Goal: Transaction & Acquisition: Subscribe to service/newsletter

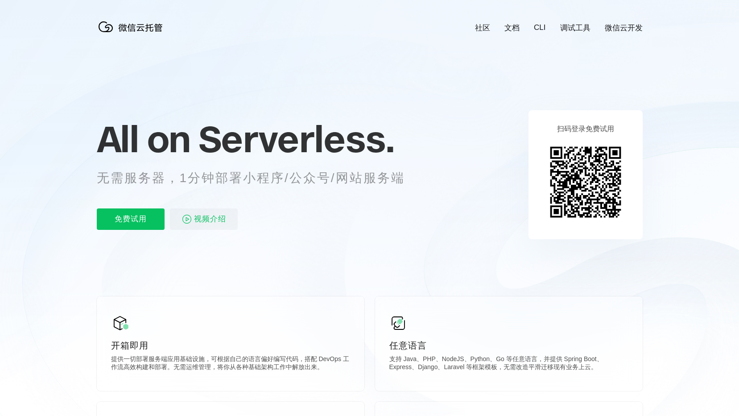
scroll to position [0, 1587]
drag, startPoint x: 251, startPoint y: 113, endPoint x: 402, endPoint y: 179, distance: 164.6
click at [402, 181] on div "All on Serverless. 无需服务器，1分钟部署小程序/公众号/网站服务端 免费试用 视频介绍" at bounding box center [262, 174] width 330 height 129
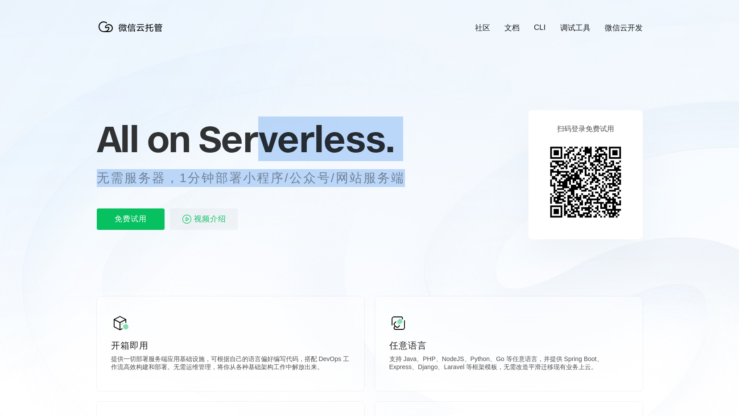
click at [402, 181] on p "无需服务器，1分钟部署小程序/公众号/网站服务端" at bounding box center [259, 178] width 325 height 18
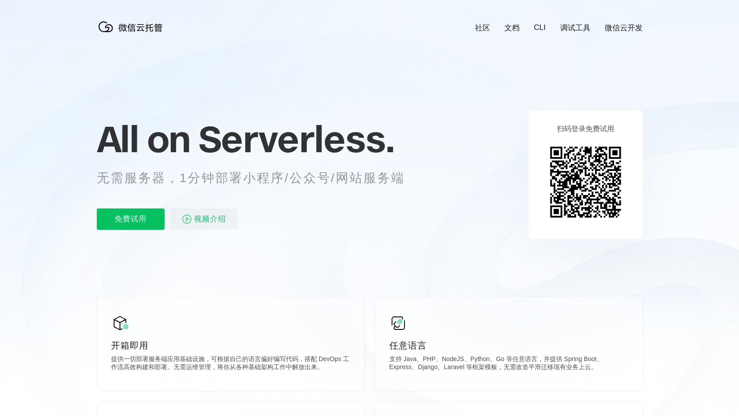
click at [417, 185] on p "无需服务器，1分钟部署小程序/公众号/网站服务端" at bounding box center [259, 178] width 325 height 18
drag, startPoint x: 420, startPoint y: 172, endPoint x: 426, endPoint y: 194, distance: 23.1
click at [426, 194] on div "All on Serverless. 无需服务器，1分钟部署小程序/公众号/网站服务端 免费试用 视频介绍" at bounding box center [262, 174] width 330 height 129
click at [276, 149] on span "Serverless." at bounding box center [297, 138] width 196 height 45
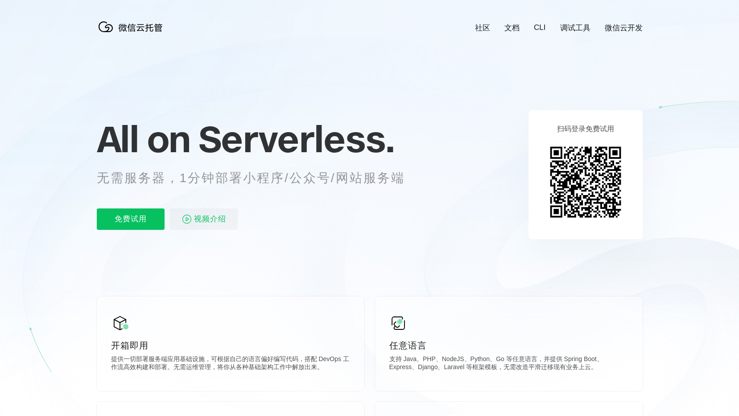
drag, startPoint x: 67, startPoint y: 139, endPoint x: 389, endPoint y: 166, distance: 322.4
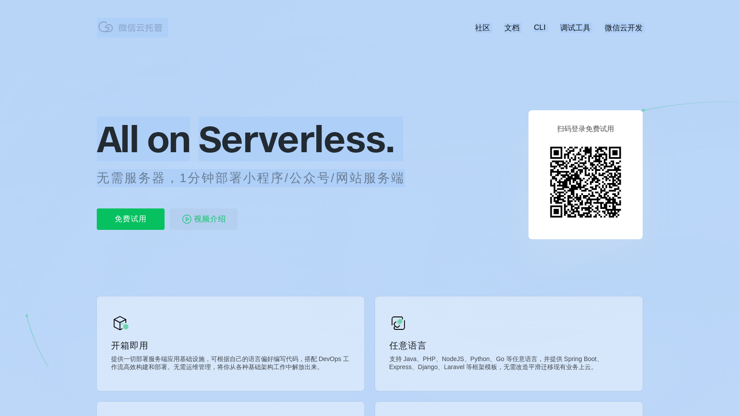
click at [423, 182] on div "All on Serverless. 无需服务器，1分钟部署小程序/公众号/网站服务端 免费试用 视频介绍" at bounding box center [262, 174] width 330 height 129
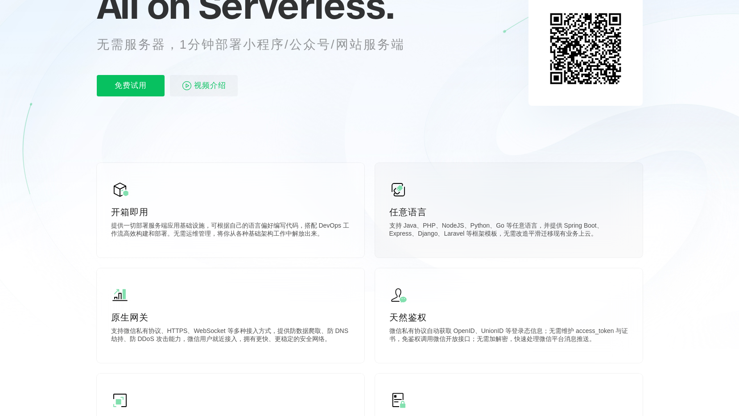
scroll to position [0, 0]
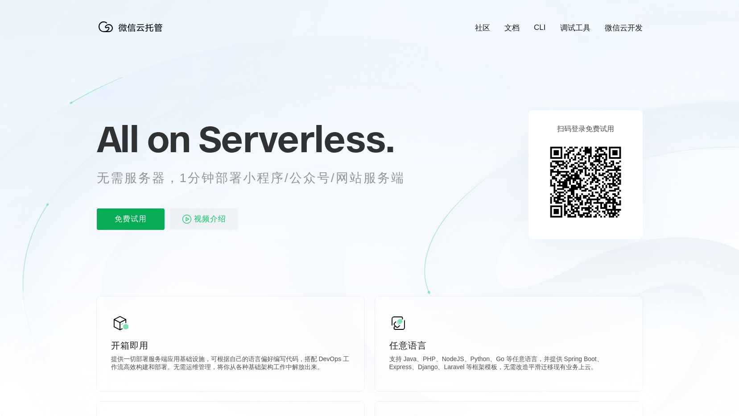
click at [150, 224] on p "免费试用" at bounding box center [131, 218] width 68 height 21
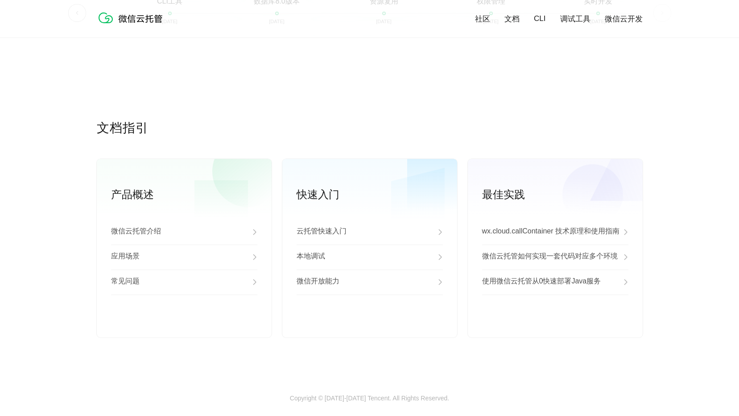
scroll to position [2205, 0]
